Goal: Task Accomplishment & Management: Complete application form

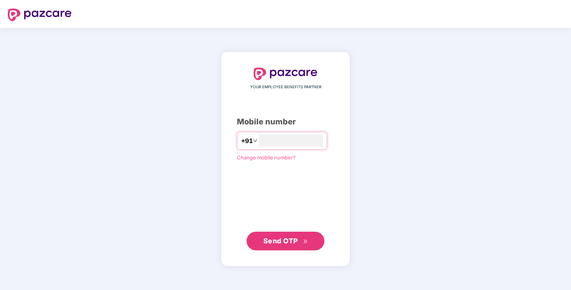
type input "**********"
click at [278, 241] on span "Send OTP" at bounding box center [280, 241] width 35 height 8
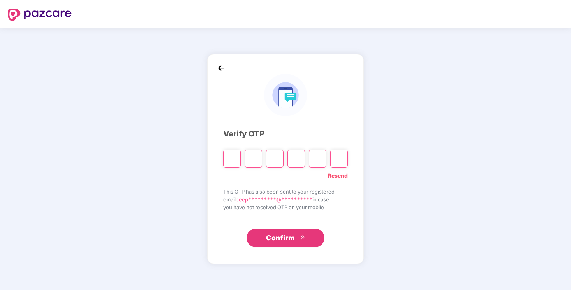
type input "*"
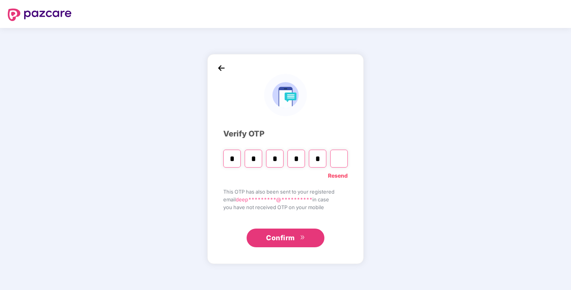
type input "*"
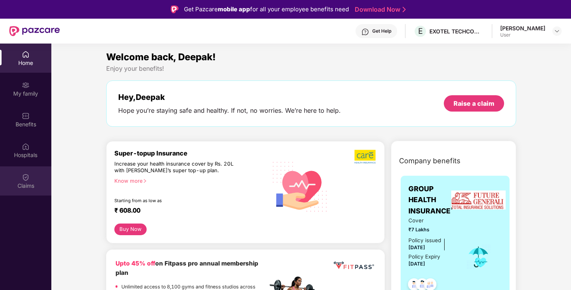
click at [23, 179] on img at bounding box center [26, 177] width 8 height 8
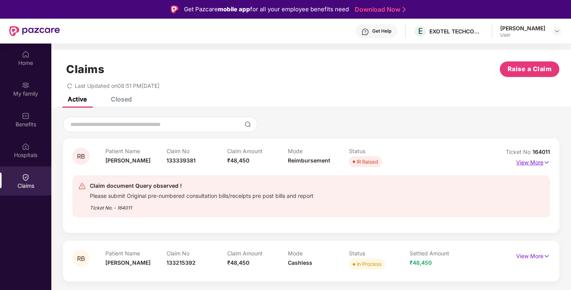
click at [535, 163] on p "View More" at bounding box center [533, 161] width 34 height 10
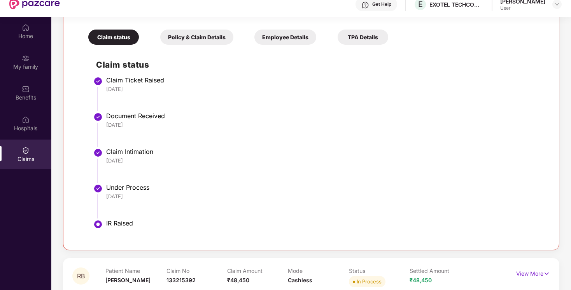
scroll to position [44, 0]
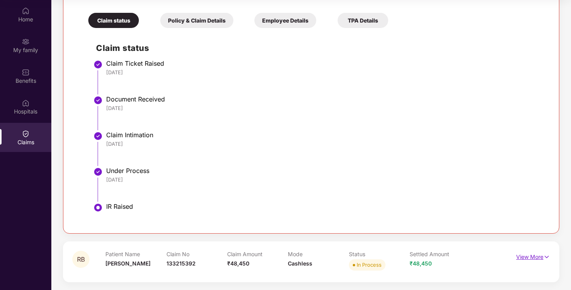
click at [537, 258] on p "View More" at bounding box center [533, 256] width 34 height 10
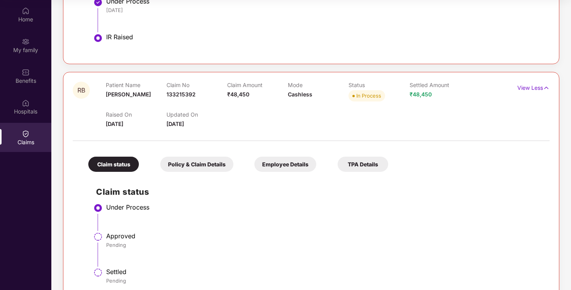
scroll to position [407, 0]
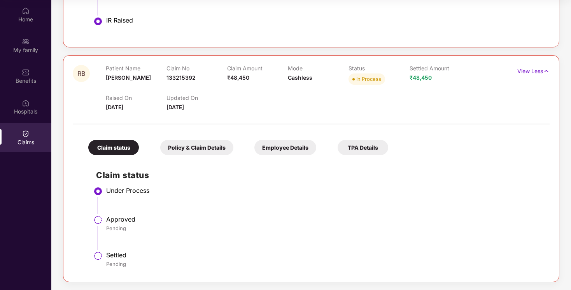
click at [189, 149] on div "Policy & Claim Details" at bounding box center [196, 147] width 73 height 15
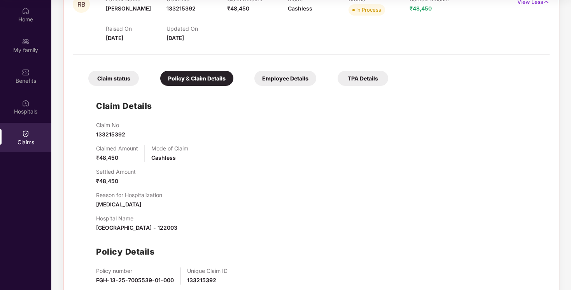
scroll to position [517, 0]
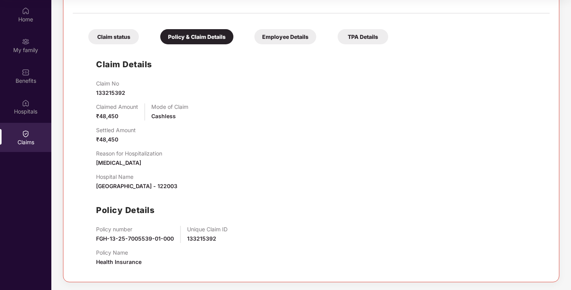
click at [273, 38] on div "Employee Details" at bounding box center [285, 36] width 62 height 15
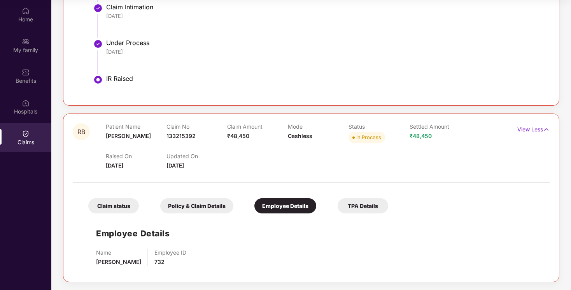
click at [350, 205] on div "TPA Details" at bounding box center [362, 205] width 51 height 15
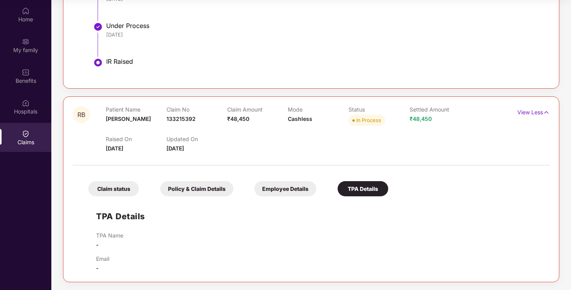
click at [121, 185] on div "Claim status" at bounding box center [113, 188] width 51 height 15
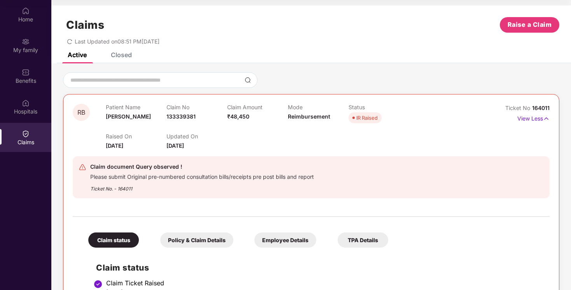
scroll to position [0, 0]
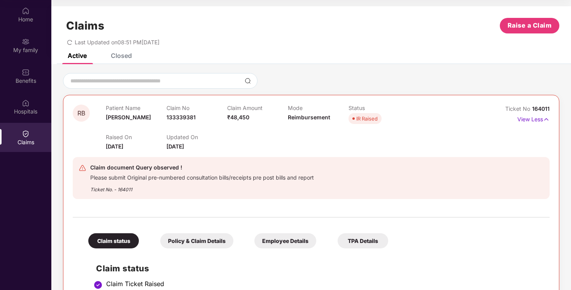
click at [188, 238] on div "Policy & Claim Details" at bounding box center [196, 240] width 73 height 15
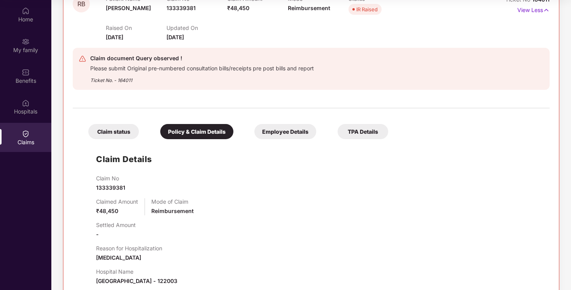
scroll to position [86, 0]
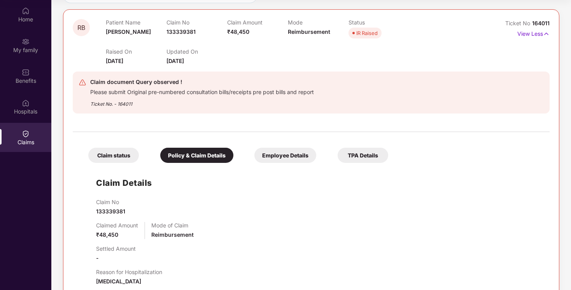
click at [292, 157] on div "Employee Details" at bounding box center [285, 155] width 62 height 15
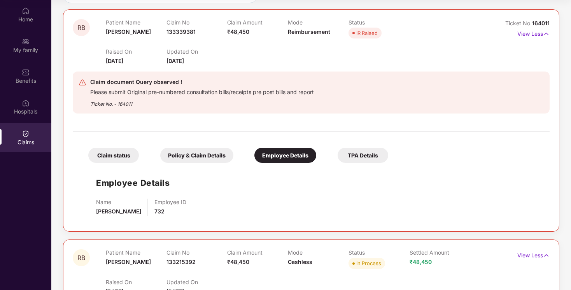
click at [349, 152] on div "TPA Details" at bounding box center [362, 155] width 51 height 15
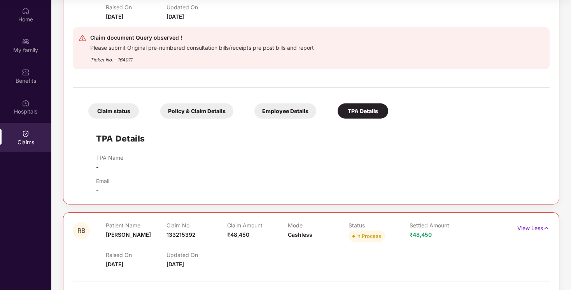
scroll to position [0, 0]
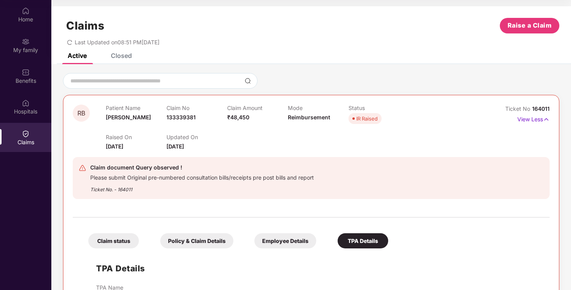
click at [371, 116] on div "IR Raised" at bounding box center [366, 119] width 21 height 8
click at [112, 60] on div "Closed" at bounding box center [115, 55] width 33 height 17
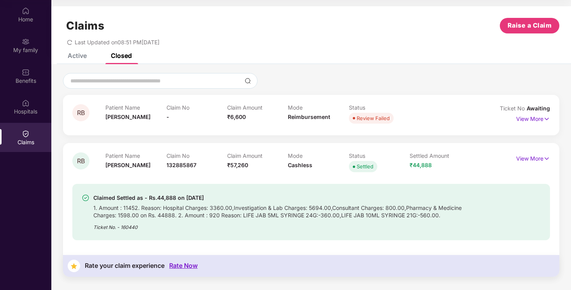
click at [79, 54] on div "Active" at bounding box center [77, 56] width 19 height 8
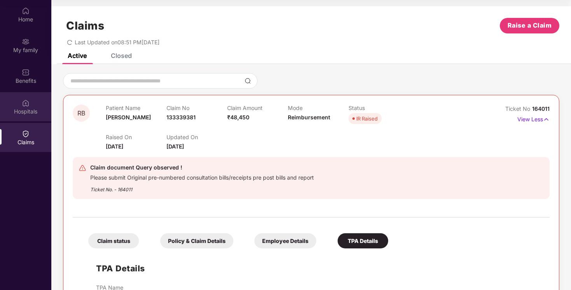
click at [23, 93] on div "Hospitals" at bounding box center [25, 106] width 51 height 29
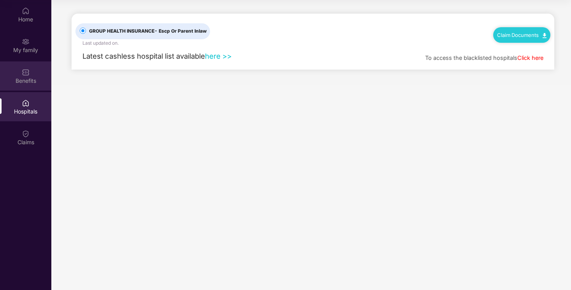
click at [22, 73] on img at bounding box center [26, 72] width 8 height 8
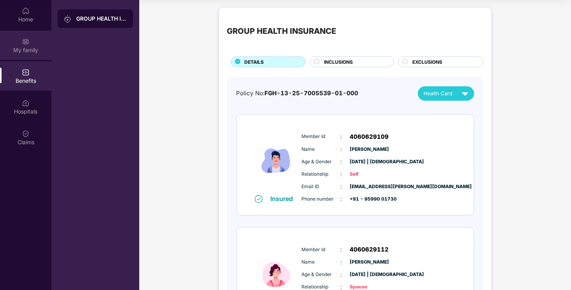
click at [24, 56] on div "My family" at bounding box center [25, 45] width 51 height 29
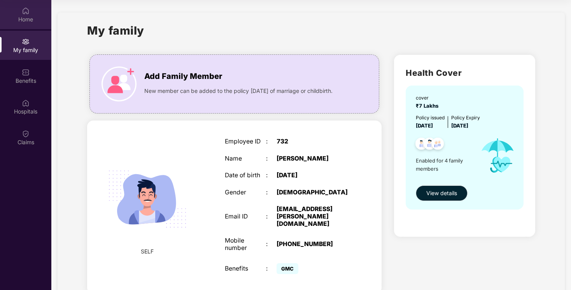
click at [23, 27] on div "Home" at bounding box center [25, 14] width 51 height 29
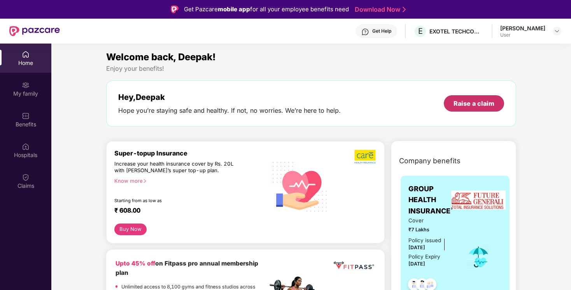
click at [475, 98] on div "Raise a claim" at bounding box center [474, 103] width 60 height 16
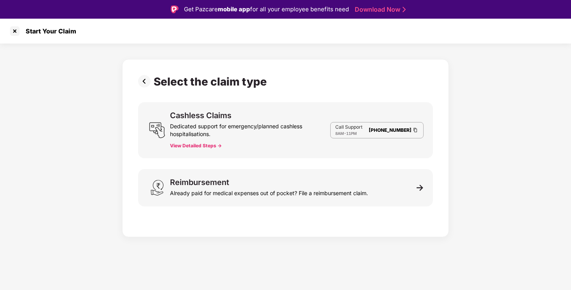
click at [208, 145] on button "View Detailed Steps ->" at bounding box center [196, 146] width 52 height 6
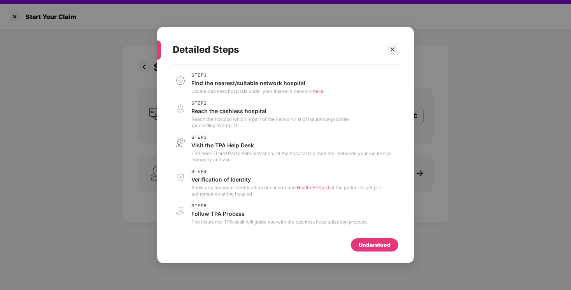
scroll to position [15, 0]
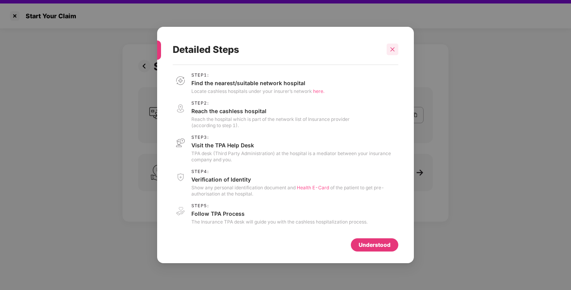
click at [393, 48] on icon "close" at bounding box center [392, 49] width 5 height 5
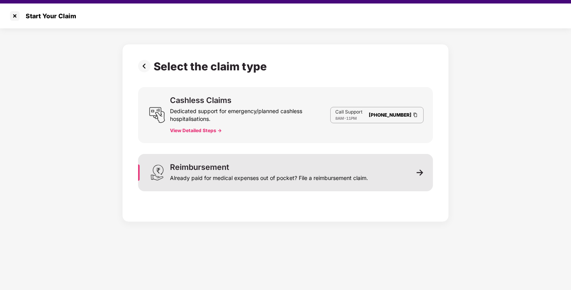
click at [241, 173] on div "Already paid for medical expenses out of pocket? File a reimbursement claim." at bounding box center [269, 176] width 198 height 11
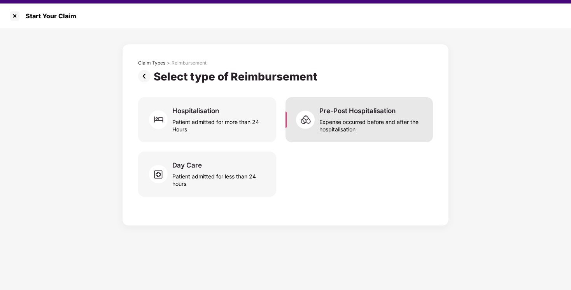
click at [385, 112] on div "Pre-Post Hospitalisation" at bounding box center [357, 111] width 76 height 9
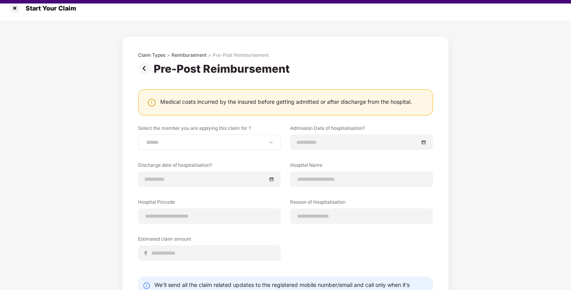
scroll to position [15, 0]
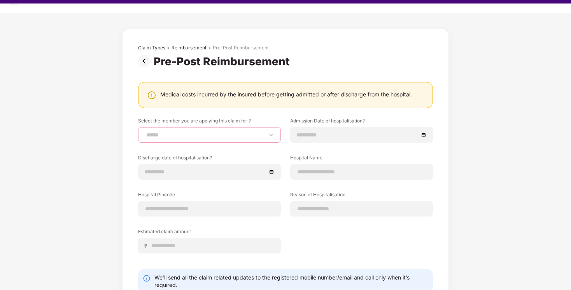
click at [224, 132] on select "**********" at bounding box center [209, 135] width 129 height 6
select select "**********"
click at [145, 132] on select "**********" at bounding box center [209, 135] width 129 height 6
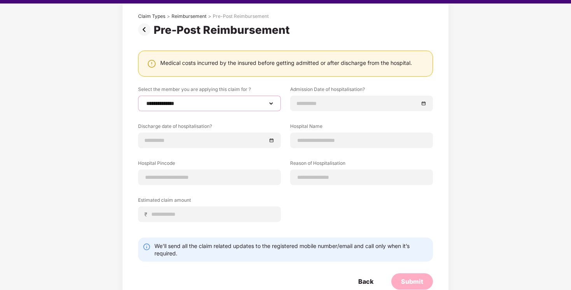
scroll to position [50, 0]
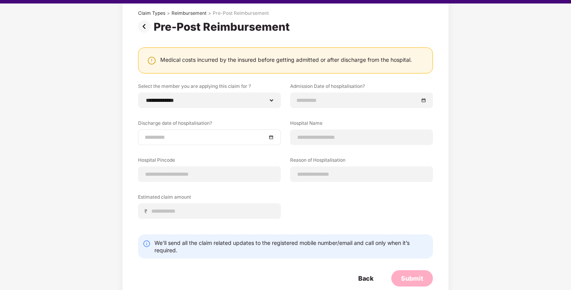
click at [182, 142] on div at bounding box center [209, 137] width 143 height 16
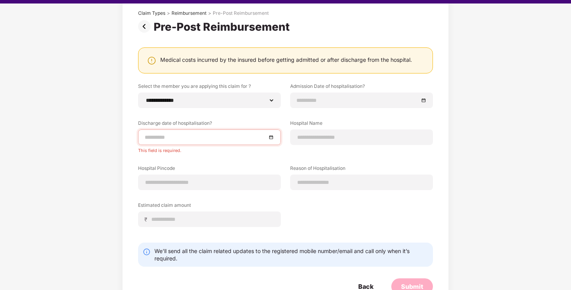
click at [328, 207] on div "**********" at bounding box center [285, 161] width 295 height 156
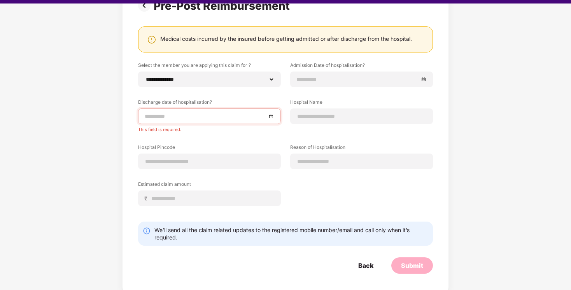
scroll to position [0, 0]
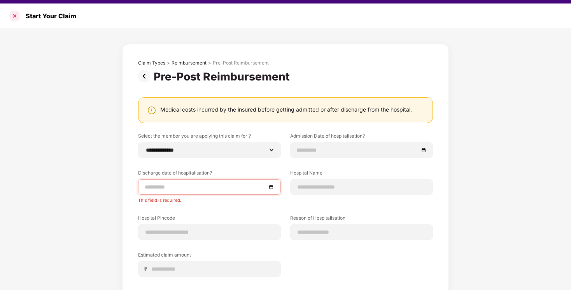
click at [15, 15] on div at bounding box center [15, 16] width 12 height 12
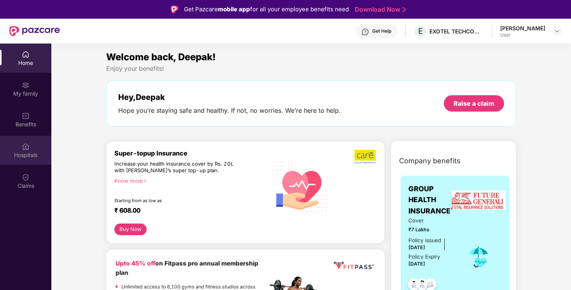
click at [28, 143] on img at bounding box center [26, 147] width 8 height 8
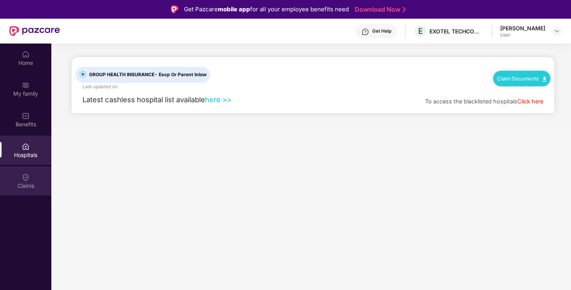
click at [23, 181] on div "Claims" at bounding box center [25, 180] width 51 height 29
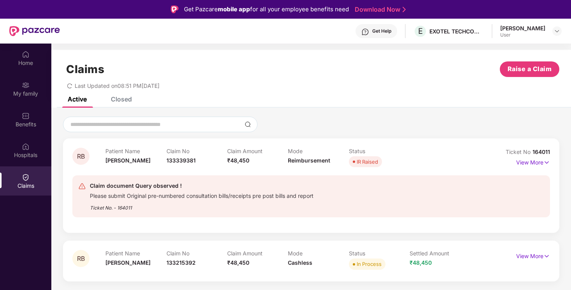
click at [146, 195] on div "Please submit Original pre-numbered consultation bills/receipts pre post bills …" at bounding box center [202, 195] width 224 height 9
click at [82, 186] on img at bounding box center [82, 186] width 8 height 8
click at [115, 181] on div "Claim document Query observed ! Please submit Original pre-numbered consultatio…" at bounding box center [310, 196] width 477 height 42
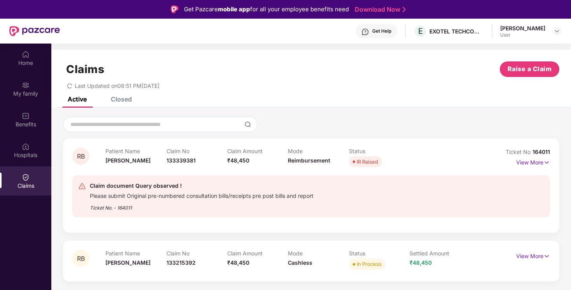
click at [70, 85] on icon "redo" at bounding box center [69, 85] width 5 height 5
click at [385, 33] on div "Get Help" at bounding box center [381, 31] width 19 height 6
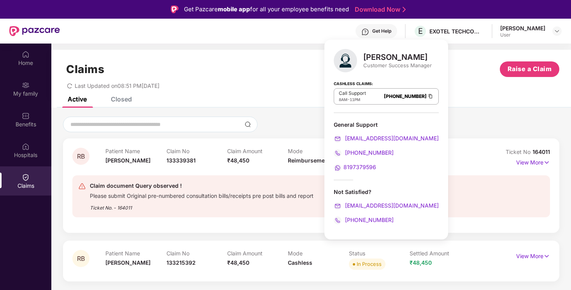
click at [355, 164] on span "8197379596" at bounding box center [359, 167] width 33 height 7
click at [450, 96] on div "Claims Raise a Claim Last Updated on 08:51 PM[DATE]" at bounding box center [310, 73] width 519 height 47
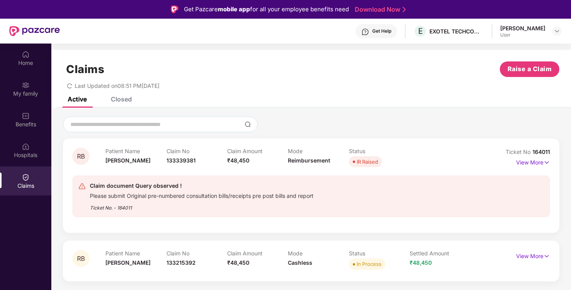
click at [391, 29] on div "Get Help" at bounding box center [381, 31] width 19 height 6
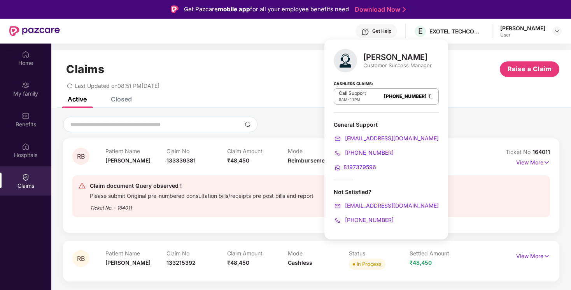
click at [391, 29] on div "Get Help" at bounding box center [381, 31] width 19 height 6
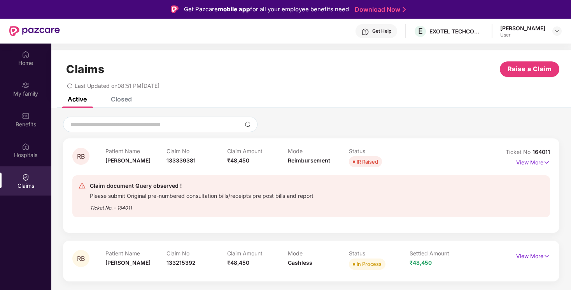
click at [544, 166] on img at bounding box center [546, 162] width 7 height 9
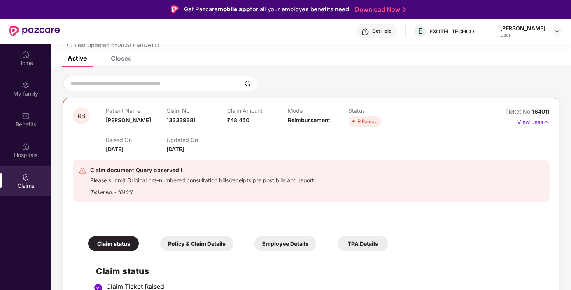
scroll to position [42, 0]
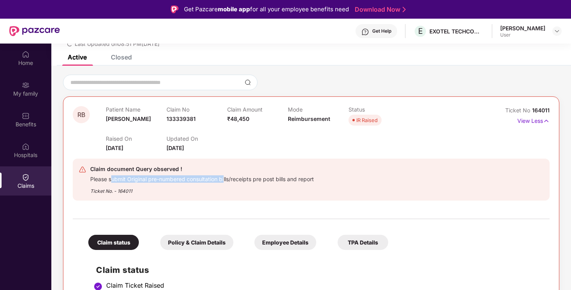
drag, startPoint x: 111, startPoint y: 179, endPoint x: 225, endPoint y: 178, distance: 113.9
click at [225, 178] on div "Please submit Original pre-numbered consultation bills/receipts pre post bills …" at bounding box center [202, 178] width 224 height 9
click at [215, 192] on div "Ticket No. - 164011" at bounding box center [202, 189] width 224 height 12
click at [211, 183] on div "Please submit Original pre-numbered consultation bills/receipts pre post bills …" at bounding box center [202, 178] width 224 height 9
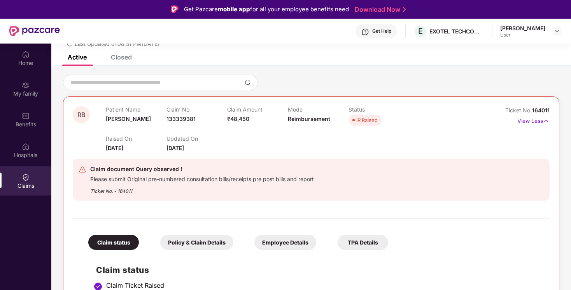
click at [210, 185] on div "Ticket No. - 164011" at bounding box center [202, 189] width 224 height 12
click at [383, 26] on div "Get Help" at bounding box center [376, 31] width 42 height 14
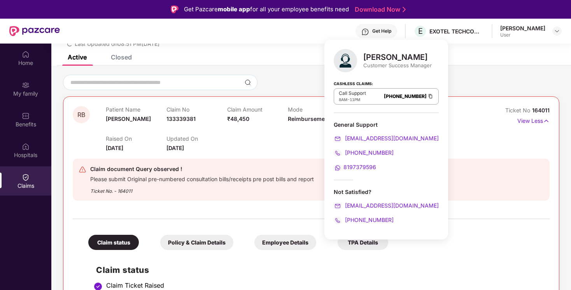
click at [264, 145] on div "Raised On [DATE] Updated On [DATE]" at bounding box center [288, 140] width 364 height 25
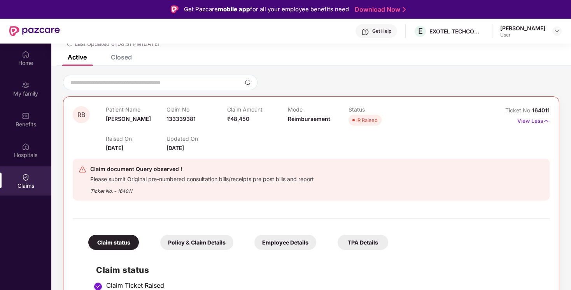
click at [402, 34] on div "Get Help E EXOTEL TECHCOM PRIVATE LIMITED [PERSON_NAME] User" at bounding box center [311, 31] width 502 height 25
click at [391, 33] on div "Get Help" at bounding box center [381, 31] width 19 height 6
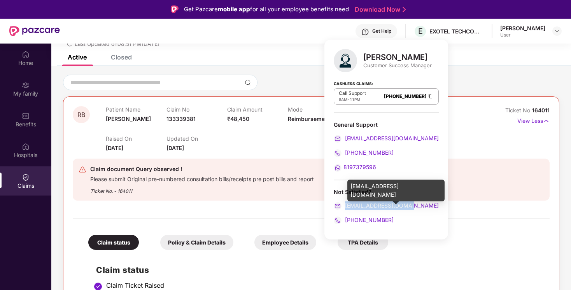
drag, startPoint x: 412, startPoint y: 205, endPoint x: 344, endPoint y: 206, distance: 67.7
click at [344, 206] on div "[EMAIL_ADDRESS][DOMAIN_NAME]" at bounding box center [386, 205] width 105 height 9
copy span "[EMAIL_ADDRESS][DOMAIN_NAME]"
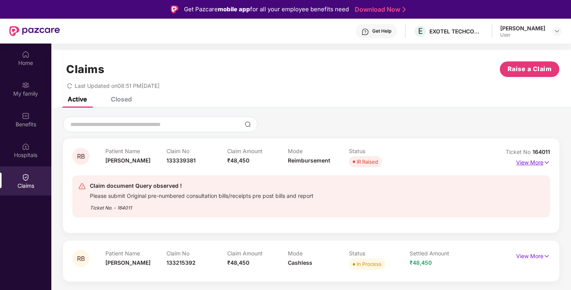
click at [528, 163] on p "View More" at bounding box center [533, 161] width 34 height 10
